Goal: Use online tool/utility: Utilize a website feature to perform a specific function

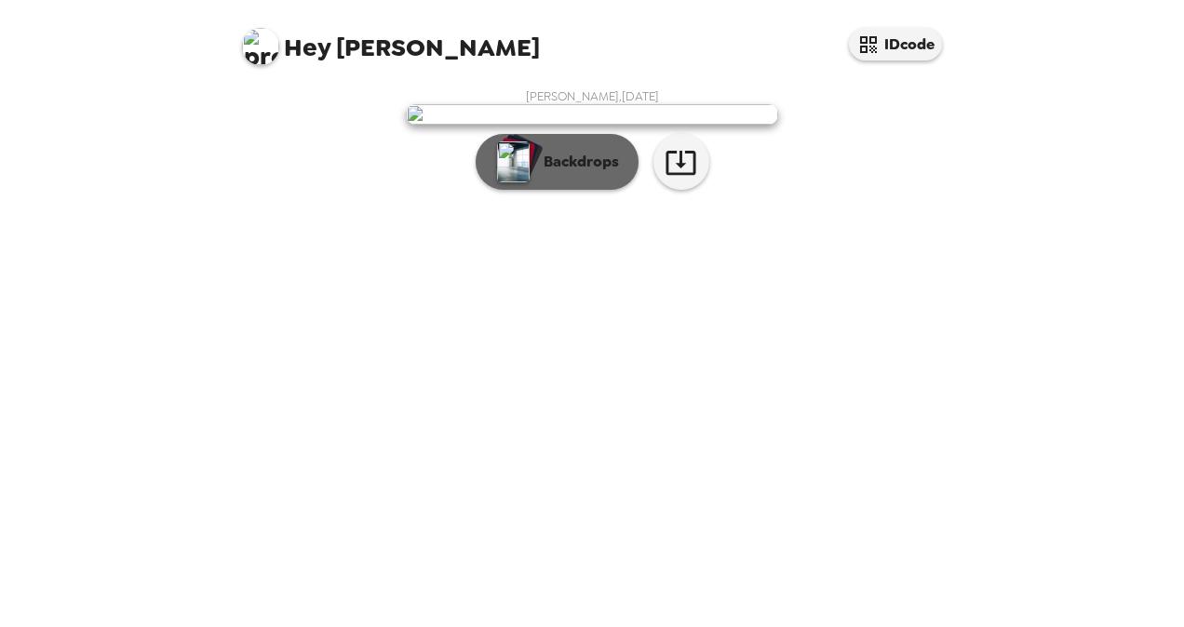
click at [542, 190] on button "Backdrops" at bounding box center [557, 162] width 163 height 56
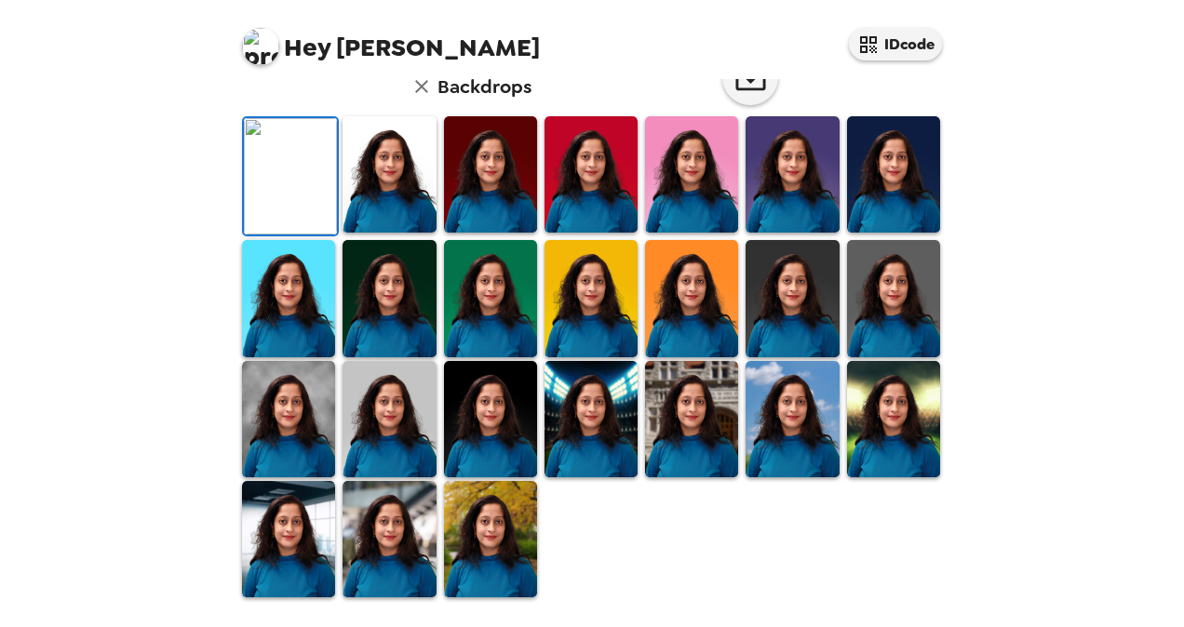
scroll to position [502, 0]
click at [383, 210] on img at bounding box center [388, 174] width 93 height 116
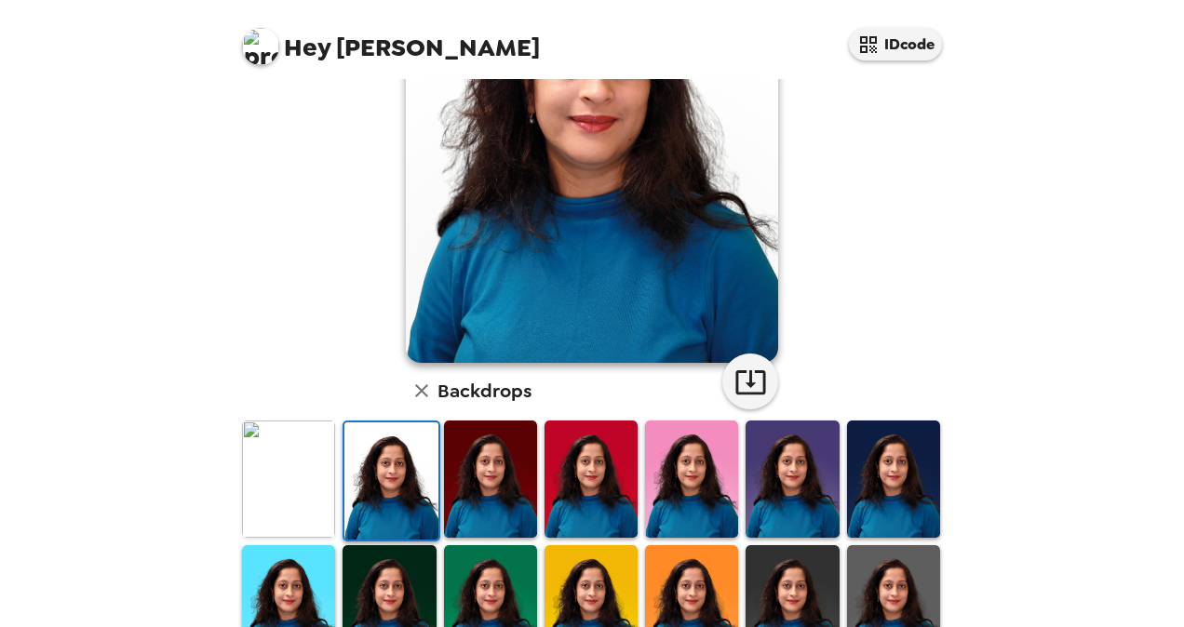
scroll to position [128, 0]
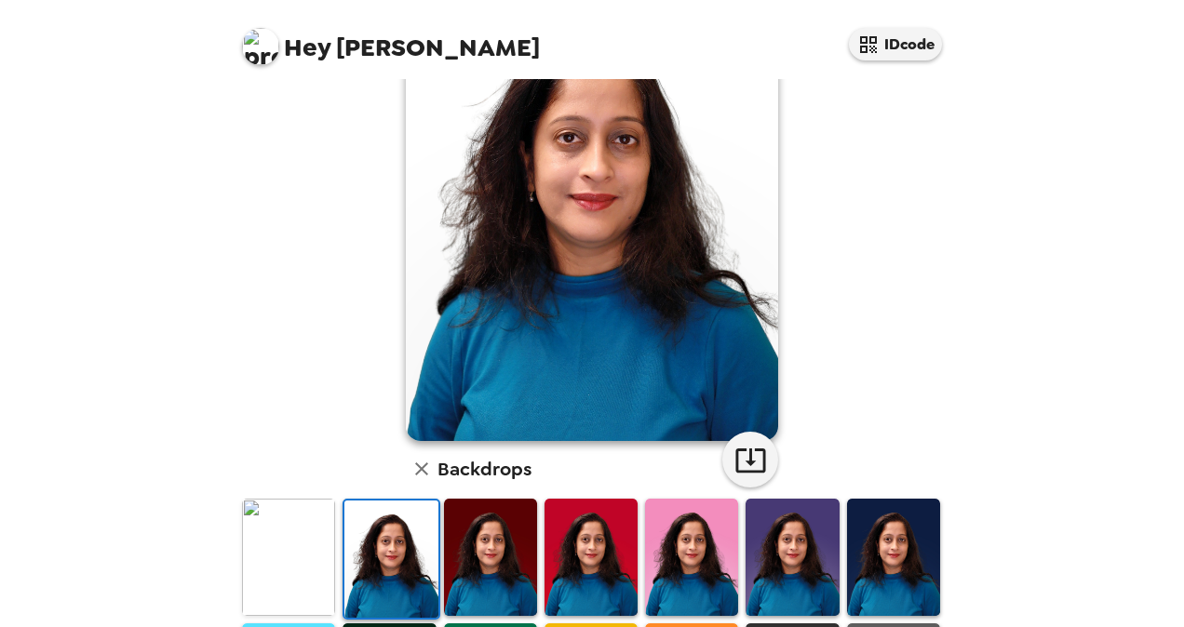
click at [482, 519] on img at bounding box center [490, 557] width 93 height 116
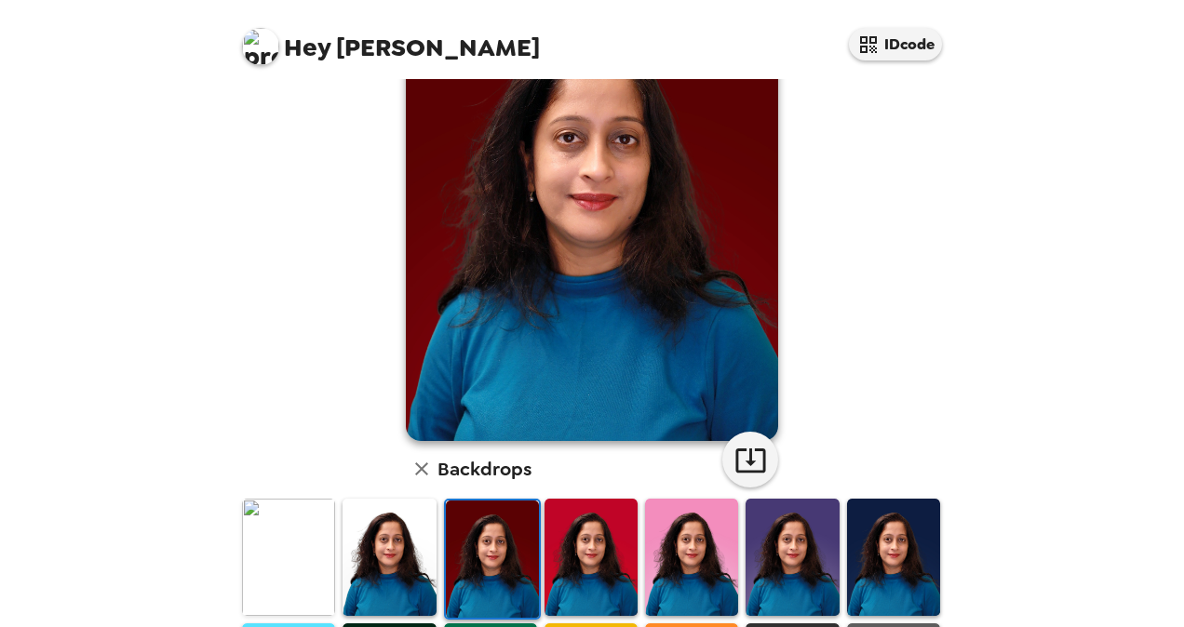
click at [599, 571] on img at bounding box center [590, 557] width 93 height 116
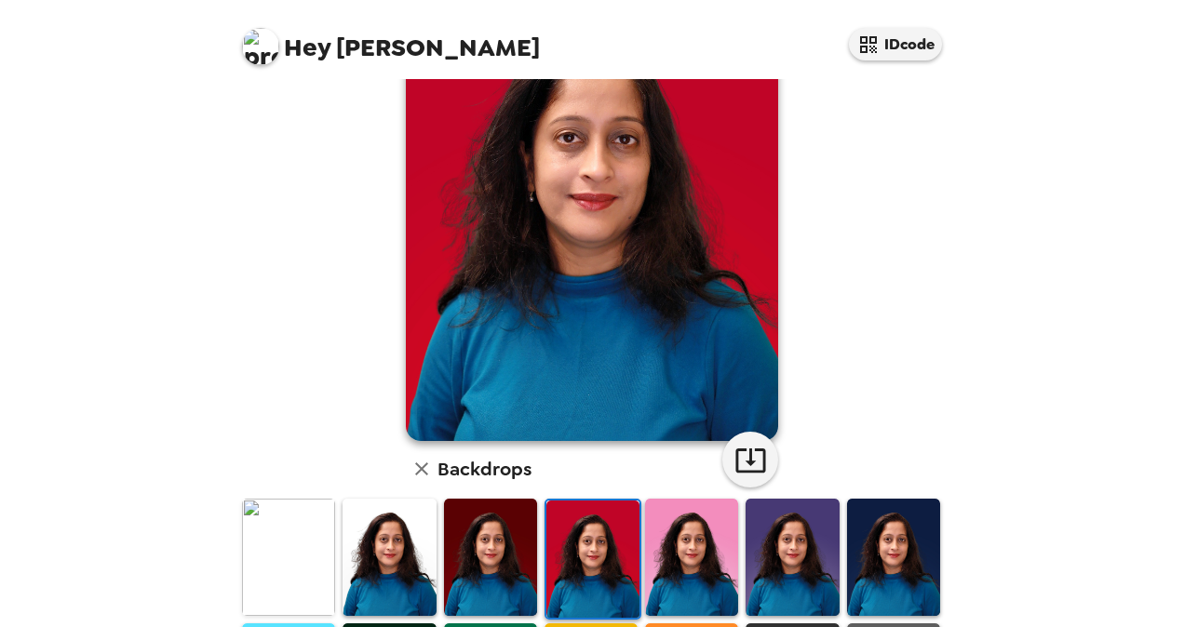
click at [672, 579] on img at bounding box center [691, 557] width 93 height 116
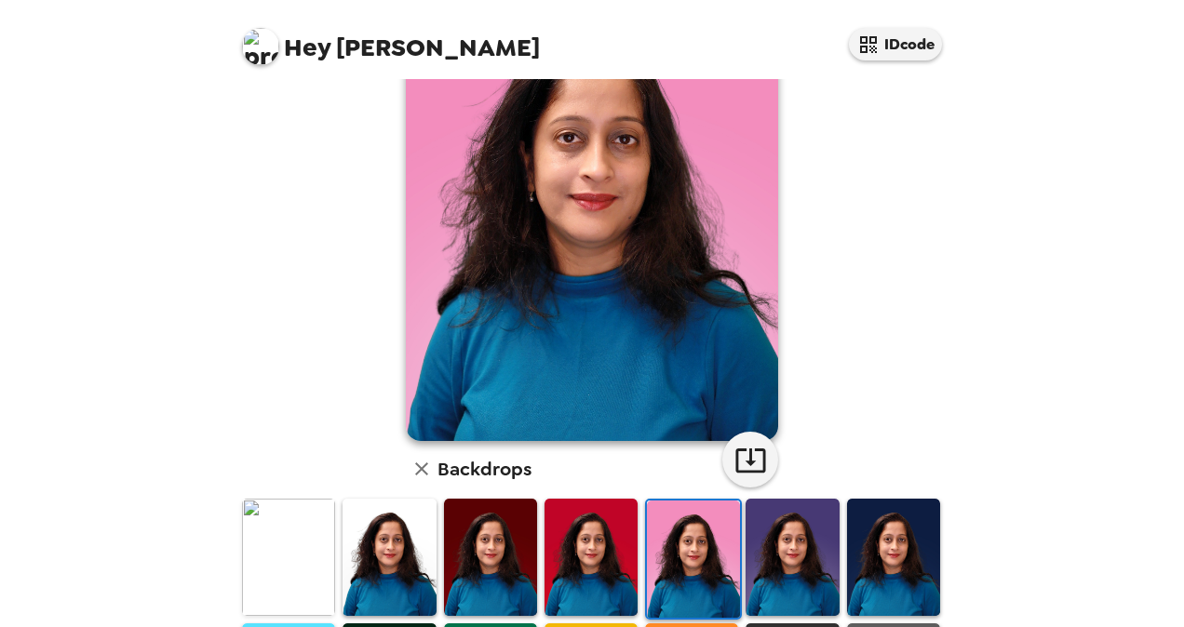
click at [806, 576] on img at bounding box center [791, 557] width 93 height 116
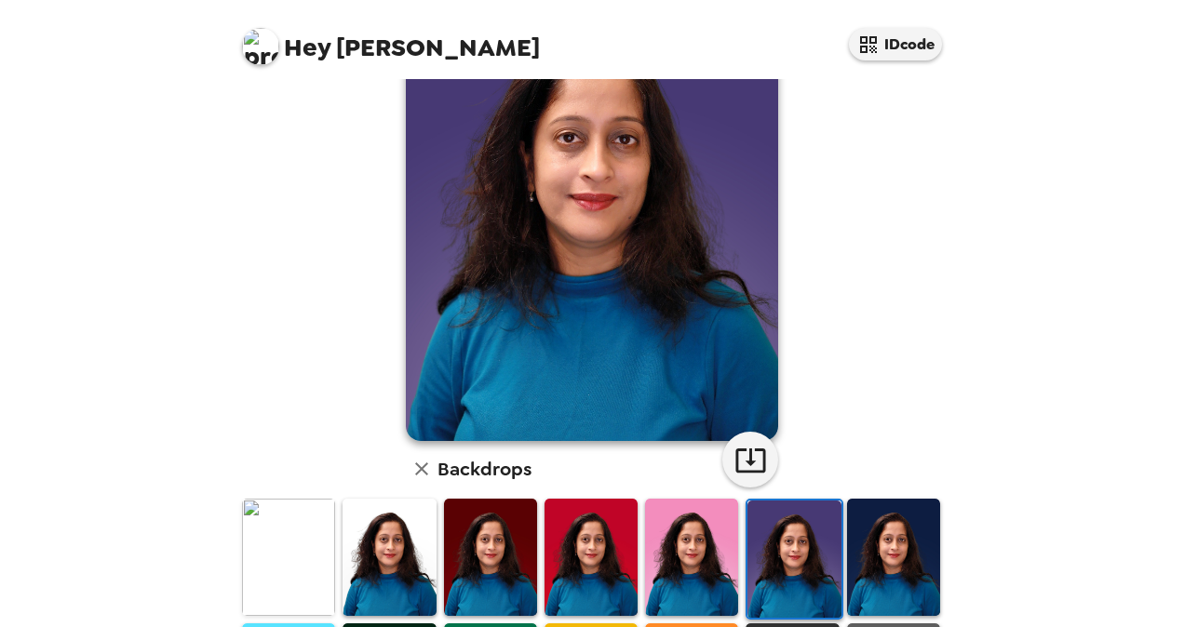
click at [876, 588] on img at bounding box center [893, 557] width 93 height 116
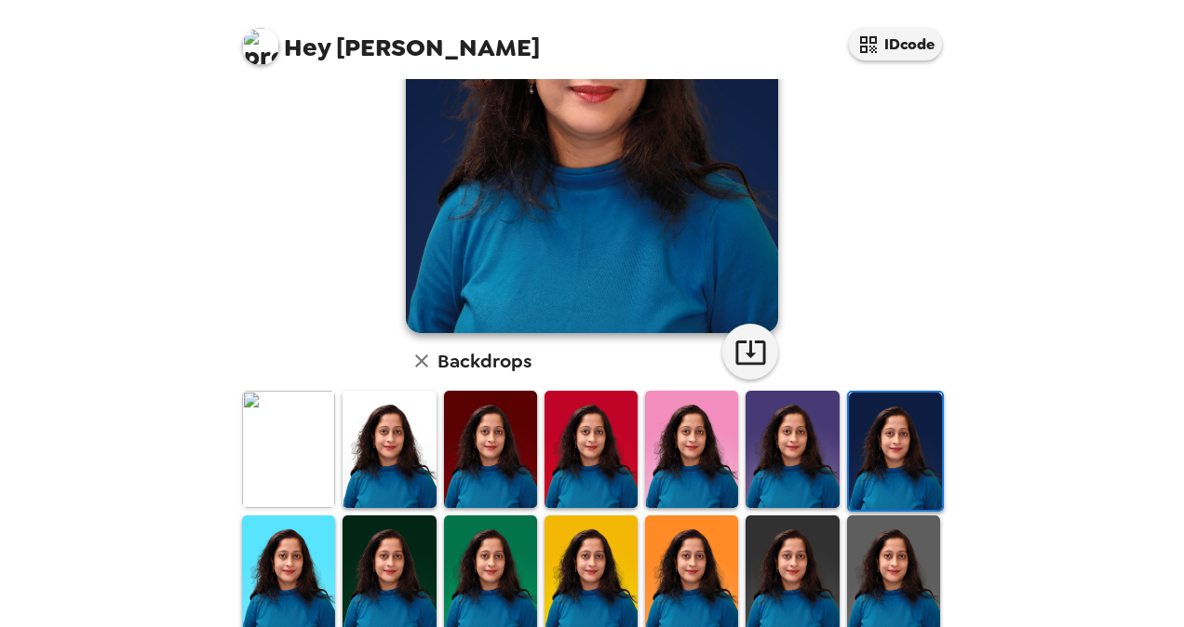
scroll to position [315, 0]
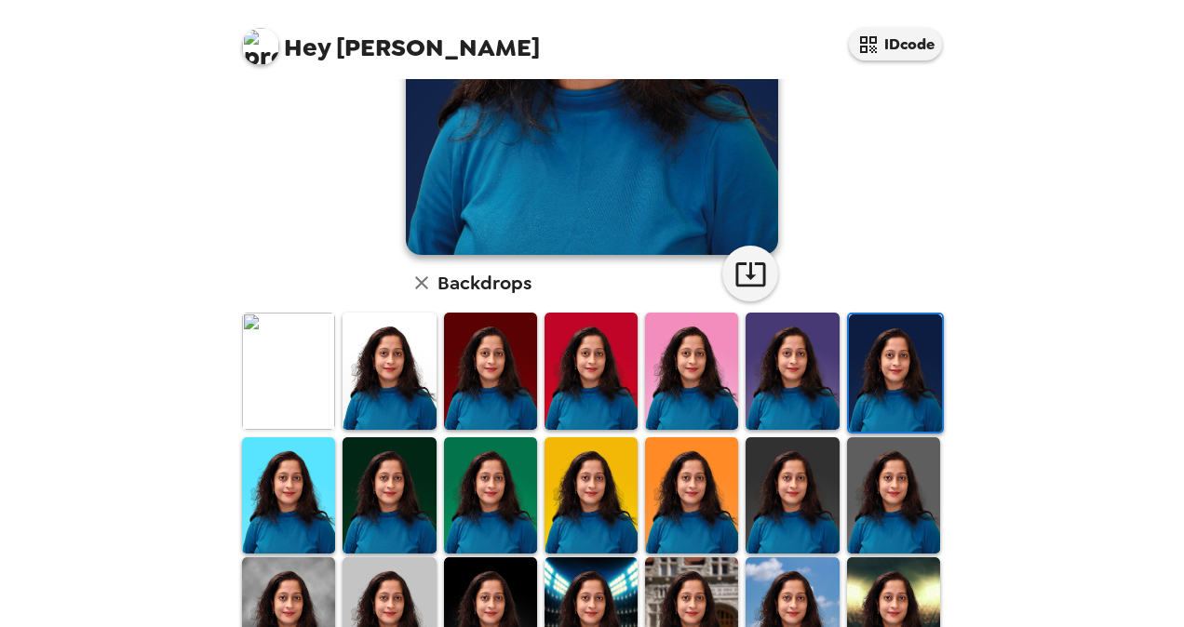
click at [298, 489] on img at bounding box center [288, 495] width 93 height 116
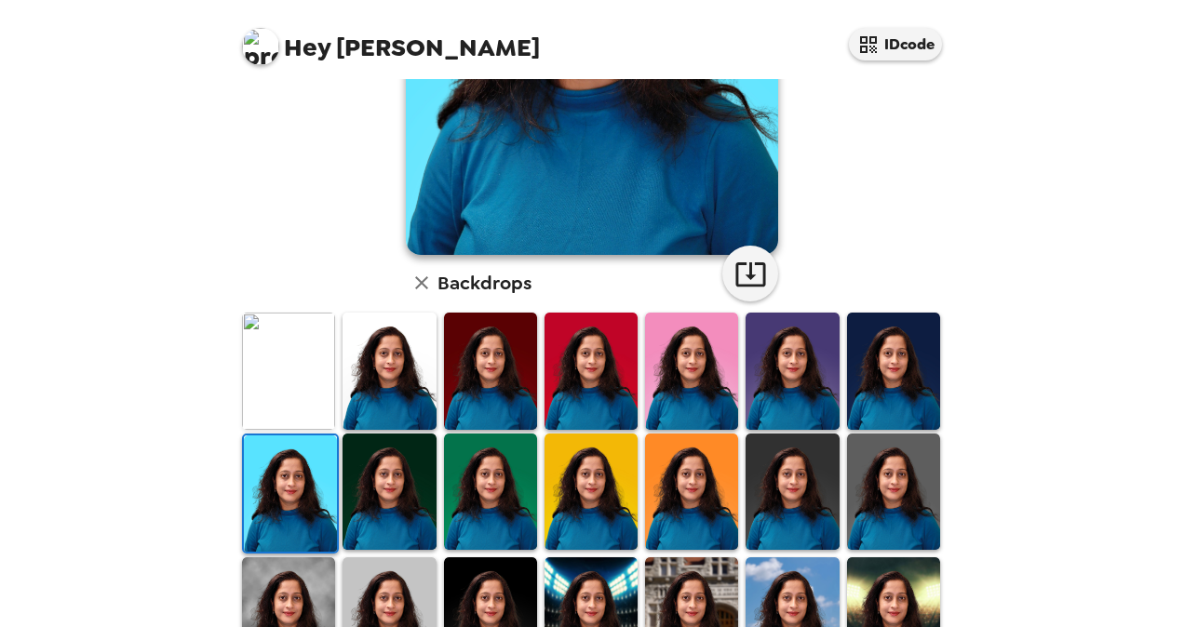
click at [416, 465] on img at bounding box center [388, 492] width 93 height 116
